Goal: Task Accomplishment & Management: Complete application form

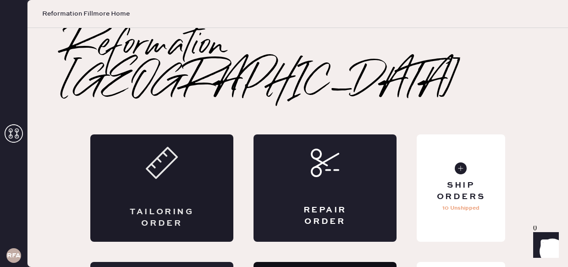
click at [198, 136] on div "Tailoring Order" at bounding box center [161, 187] width 143 height 107
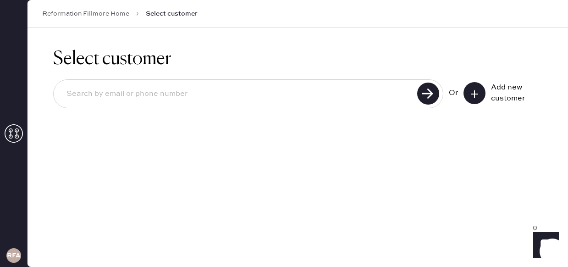
click at [213, 89] on input at bounding box center [236, 93] width 355 height 21
type input "[PERSON_NAME][EMAIL_ADDRESS][DOMAIN_NAME]"
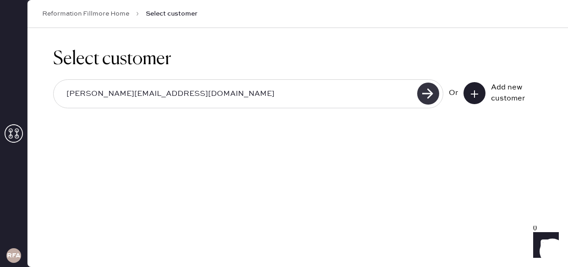
click at [431, 98] on use at bounding box center [428, 94] width 22 height 22
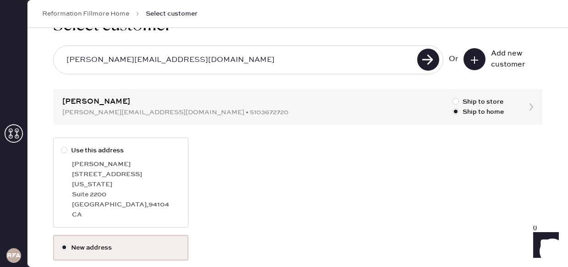
scroll to position [30, 0]
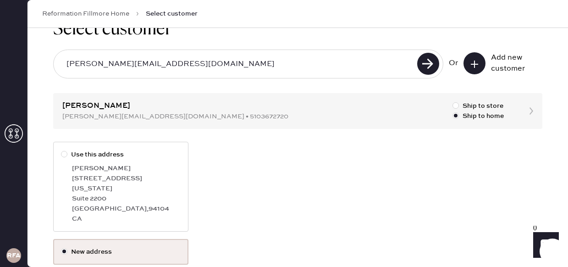
click at [145, 214] on div "CA" at bounding box center [126, 219] width 109 height 10
click at [61, 150] on input "Use this address" at bounding box center [61, 149] width 0 height 0
radio input "true"
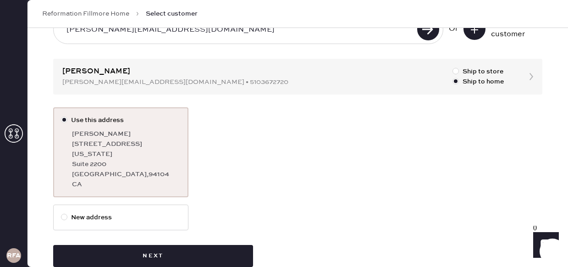
scroll to position [74, 0]
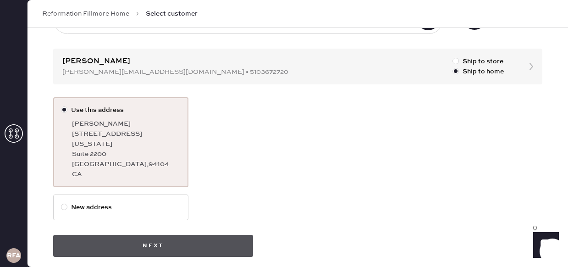
click at [173, 235] on button "Next" at bounding box center [153, 246] width 200 height 22
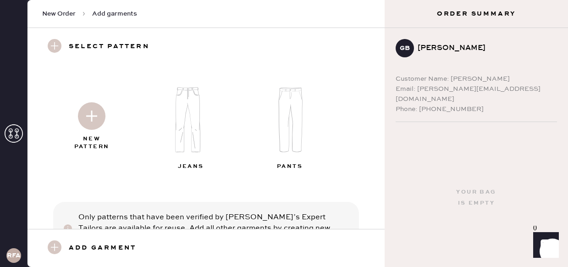
click at [180, 115] on img at bounding box center [191, 119] width 99 height 79
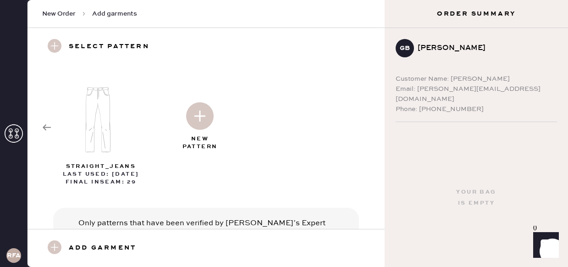
click at [198, 120] on img at bounding box center [200, 116] width 28 height 28
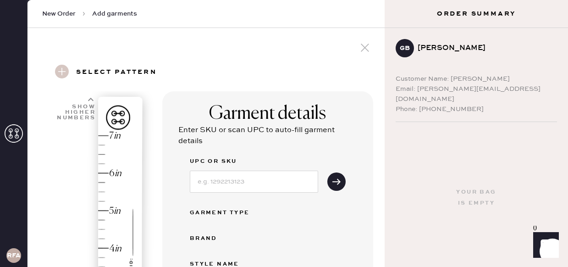
select select "2"
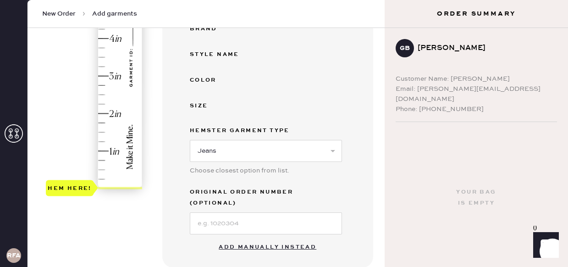
scroll to position [223, 0]
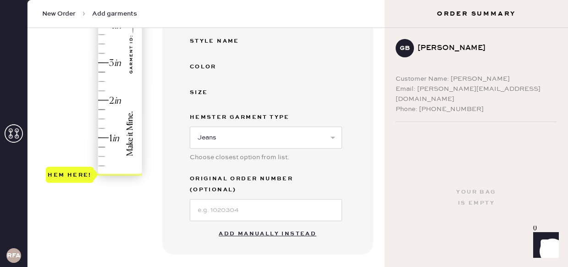
click at [236, 225] on button "Add manually instead" at bounding box center [267, 234] width 109 height 18
select select "2"
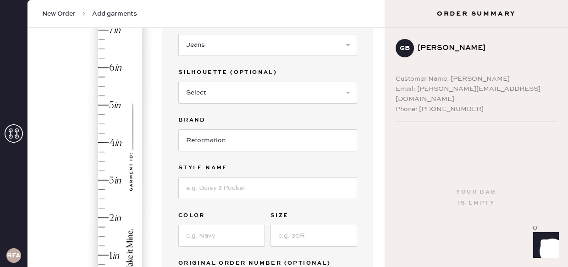
scroll to position [129, 0]
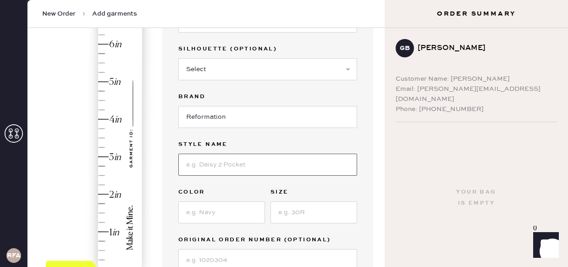
click at [219, 162] on input at bounding box center [267, 165] width 179 height 22
type input "[PERSON_NAME] Low Rise"
click at [195, 217] on input at bounding box center [221, 212] width 87 height 22
type input "Summit"
click at [257, 162] on input "[PERSON_NAME] Low Rise" at bounding box center [267, 165] width 179 height 22
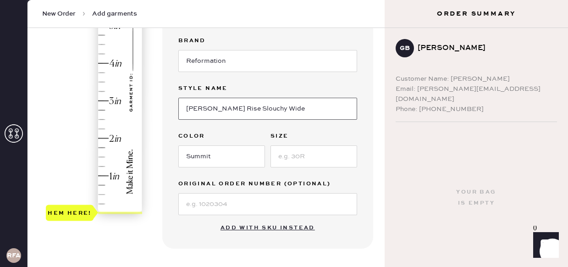
scroll to position [185, 0]
type input "[PERSON_NAME] Rise Slouchy Wide"
click at [299, 159] on input at bounding box center [314, 156] width 87 height 22
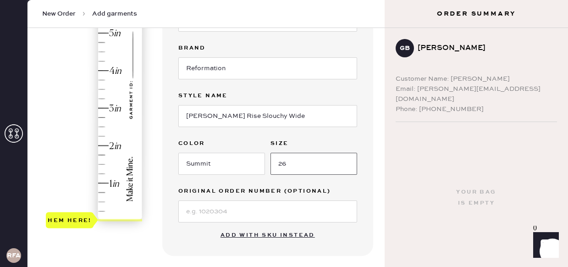
scroll to position [176, 0]
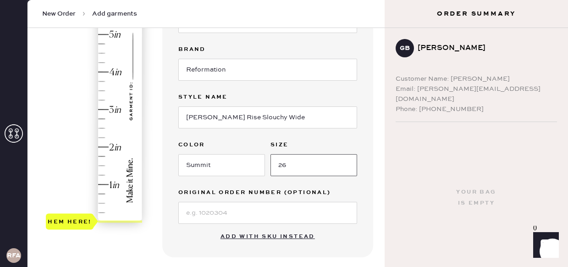
type input "26"
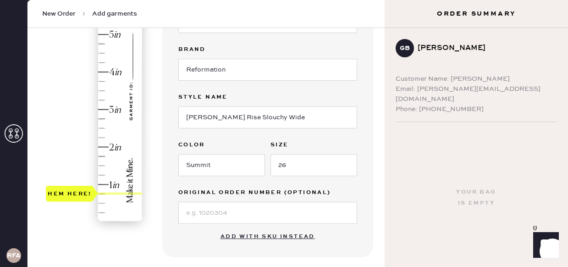
type input "4.25"
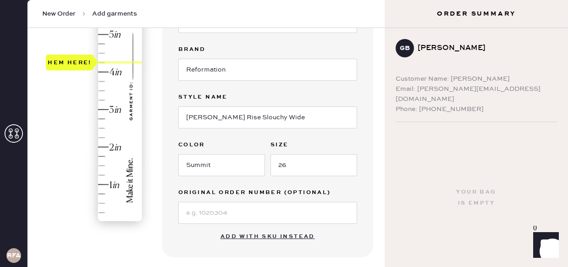
drag, startPoint x: 61, startPoint y: 221, endPoint x: 83, endPoint y: 66, distance: 156.5
click at [83, 66] on div "Hem here!" at bounding box center [70, 62] width 44 height 11
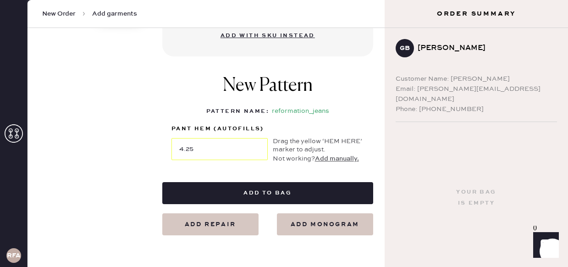
scroll to position [377, 0]
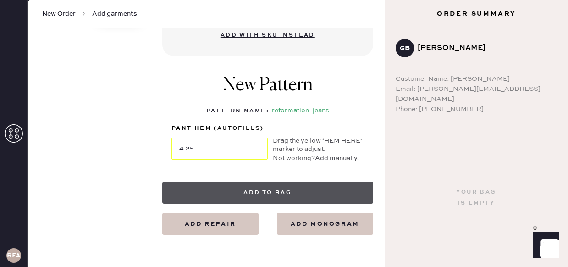
click at [240, 195] on button "Add to bag" at bounding box center [267, 193] width 211 height 22
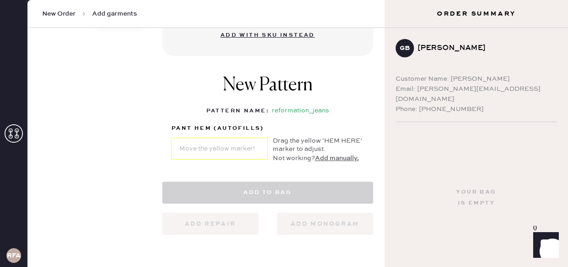
select select "2"
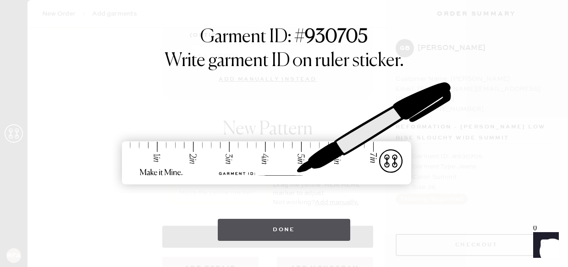
click at [278, 236] on button "Done" at bounding box center [284, 230] width 133 height 22
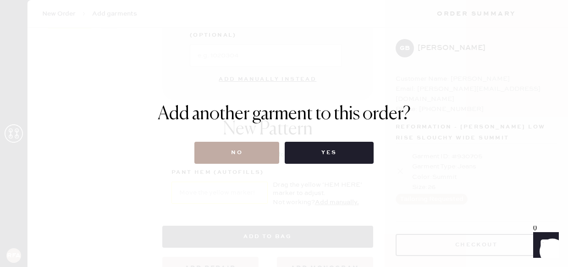
click at [249, 148] on button "No" at bounding box center [236, 153] width 85 height 22
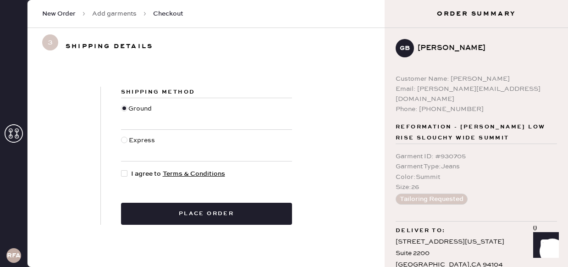
click at [125, 137] on div at bounding box center [124, 140] width 6 height 6
click at [122, 136] on input "Express" at bounding box center [121, 135] width 0 height 0
radio input "true"
click at [125, 172] on div at bounding box center [124, 173] width 6 height 6
click at [122, 169] on input "I agree to Terms & Conditions" at bounding box center [121, 169] width 0 height 0
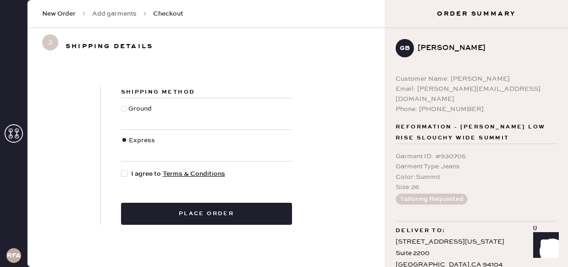
checkbox input "true"
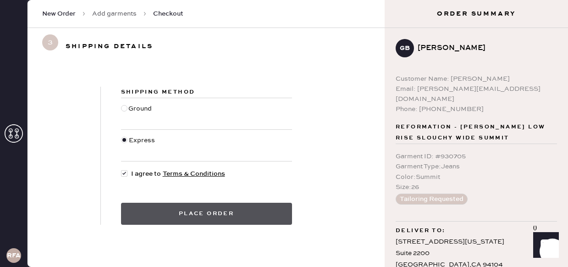
click at [182, 212] on button "Place order" at bounding box center [206, 214] width 171 height 22
